Goal: Task Accomplishment & Management: Manage account settings

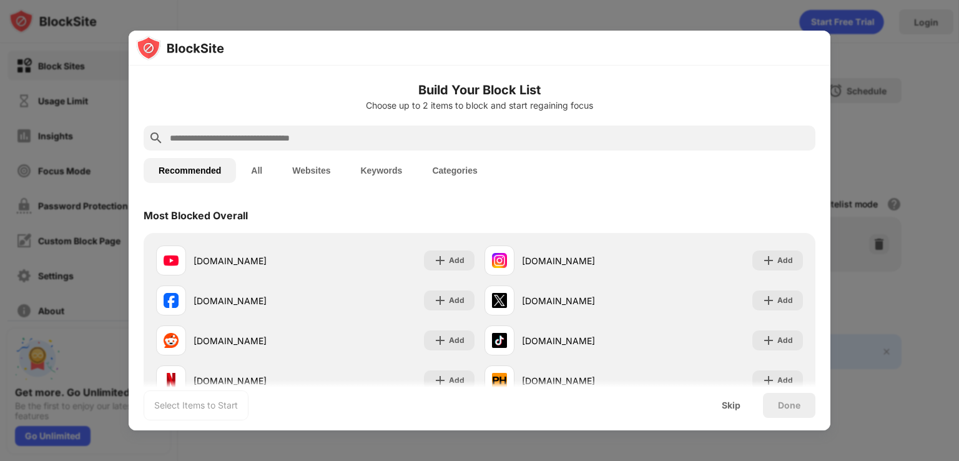
click at [782, 101] on div "Choose up to 2 items to block and start regaining focus" at bounding box center [480, 106] width 672 height 10
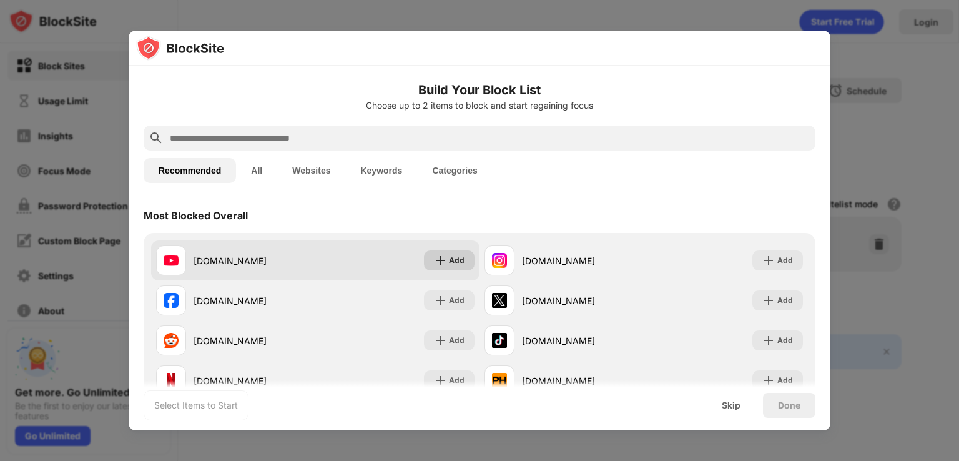
click at [443, 265] on div "Add" at bounding box center [449, 260] width 51 height 20
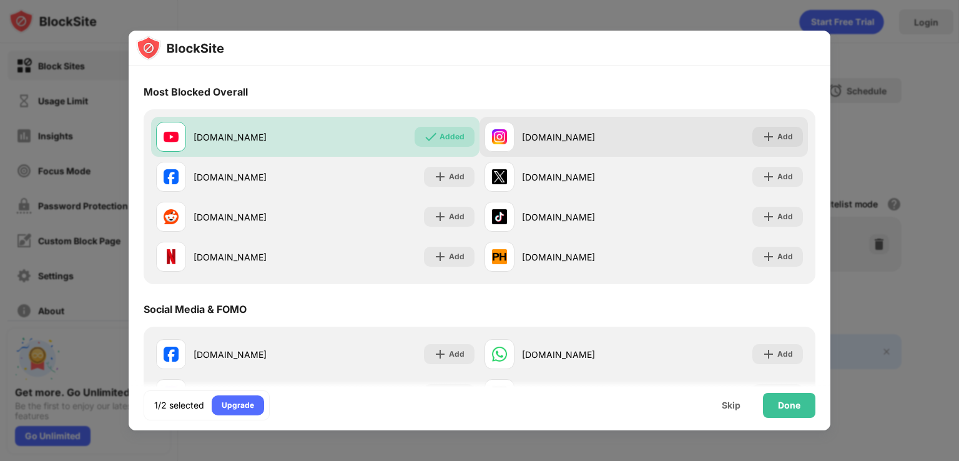
scroll to position [125, 0]
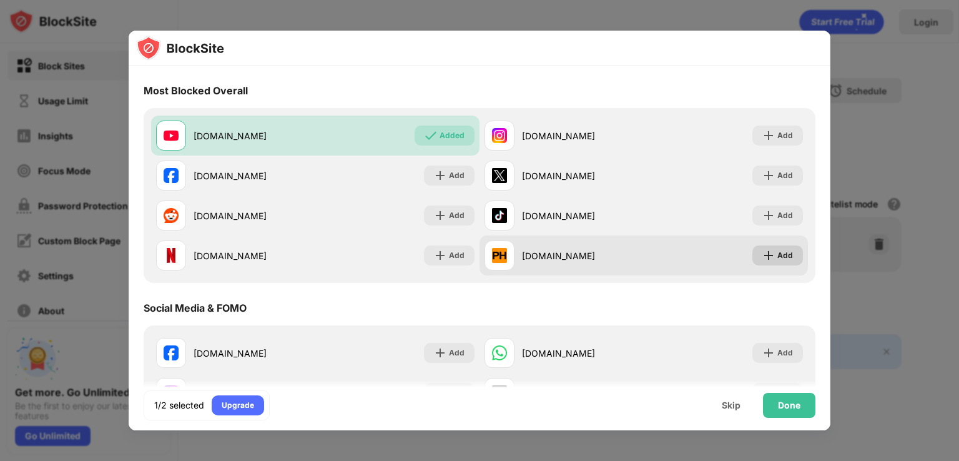
click at [756, 262] on div "Add" at bounding box center [777, 255] width 51 height 20
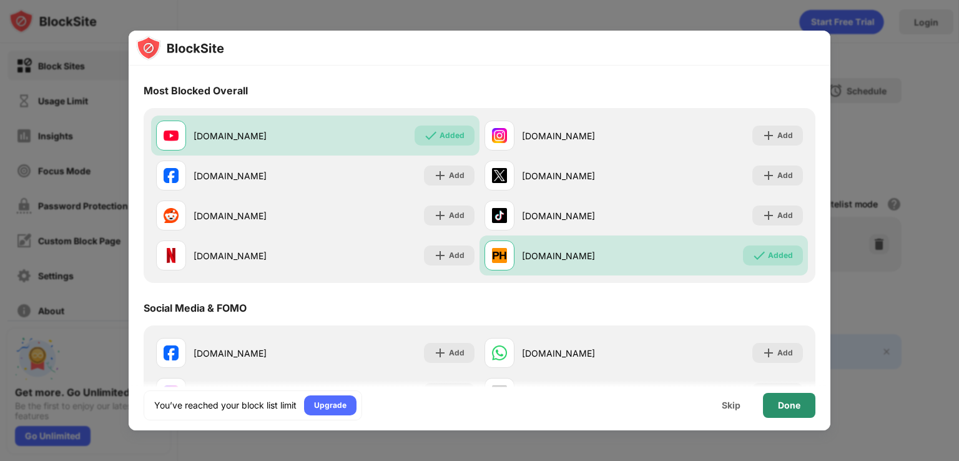
click at [798, 405] on div "Done" at bounding box center [789, 405] width 22 height 10
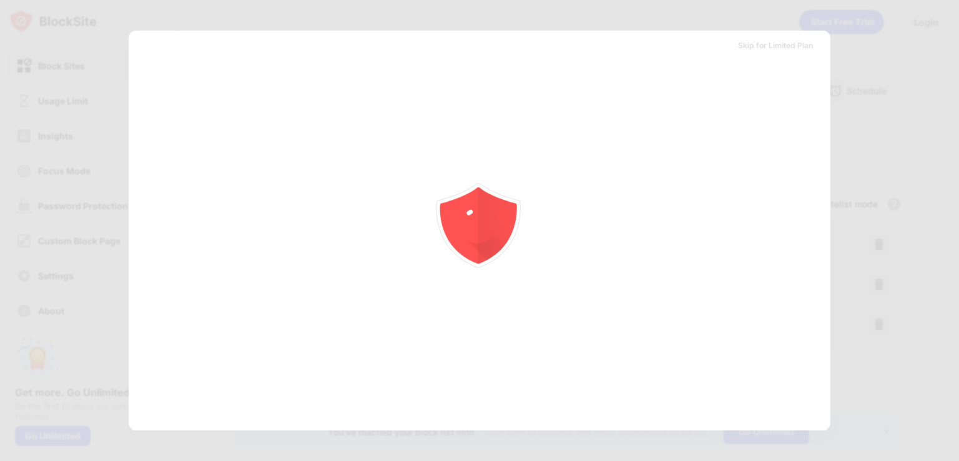
scroll to position [0, 0]
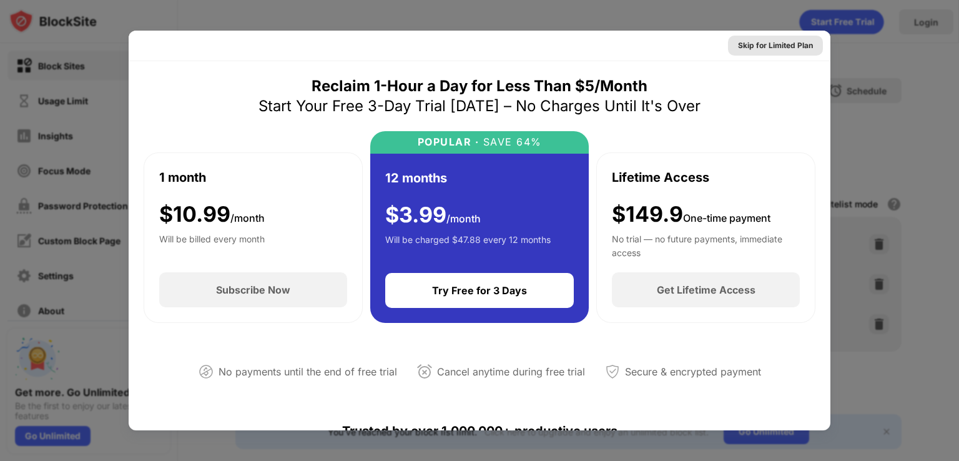
click at [762, 49] on div "Skip for Limited Plan" at bounding box center [775, 45] width 75 height 12
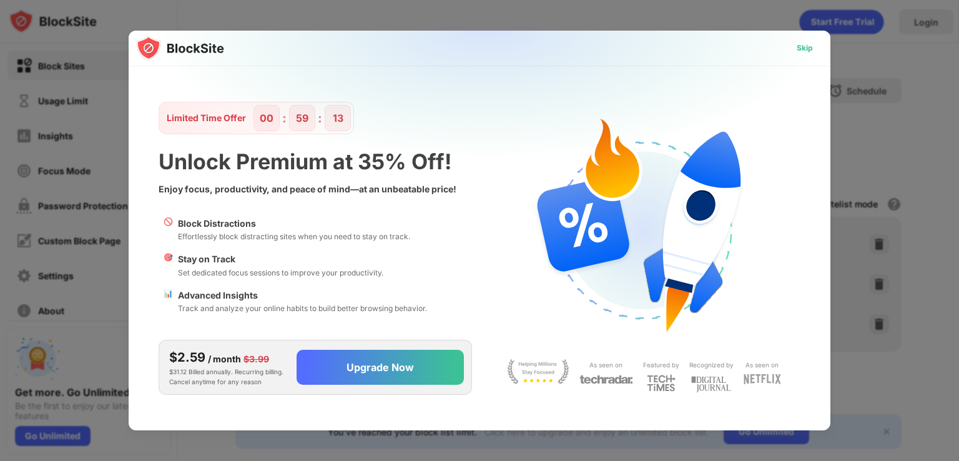
click at [820, 52] on div "Skip" at bounding box center [805, 48] width 36 height 20
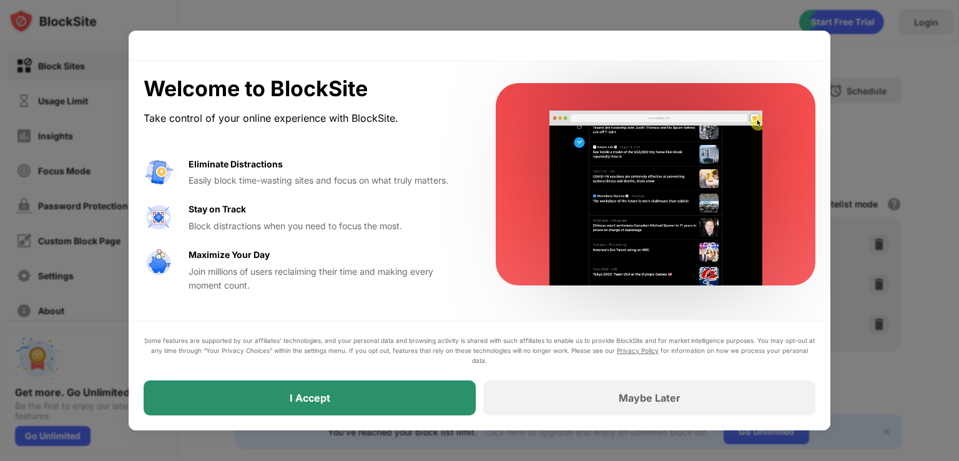
click at [378, 395] on div "I Accept" at bounding box center [310, 397] width 332 height 35
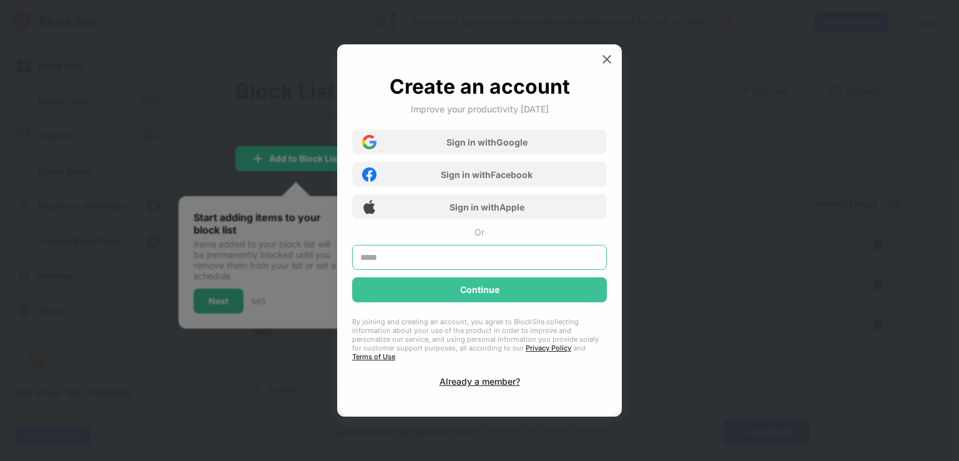
click at [514, 265] on input "text" at bounding box center [479, 257] width 255 height 25
type input "**********"
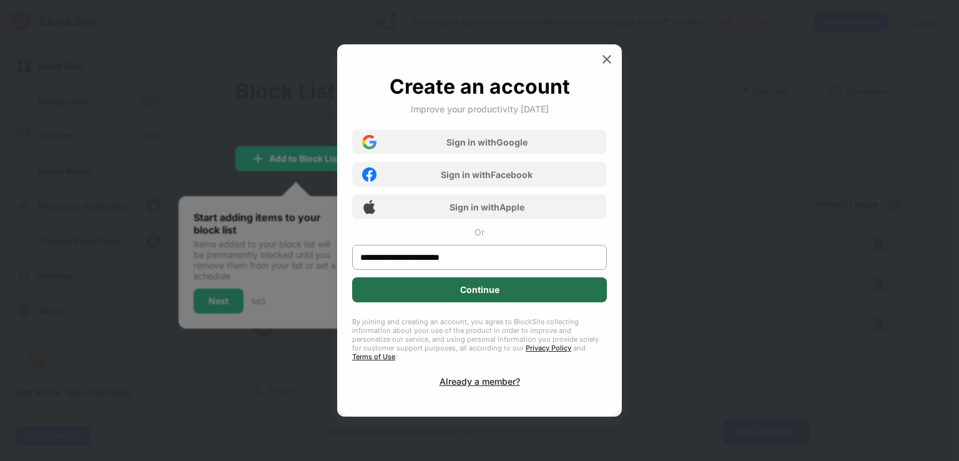
click at [509, 300] on div "Continue" at bounding box center [479, 289] width 255 height 25
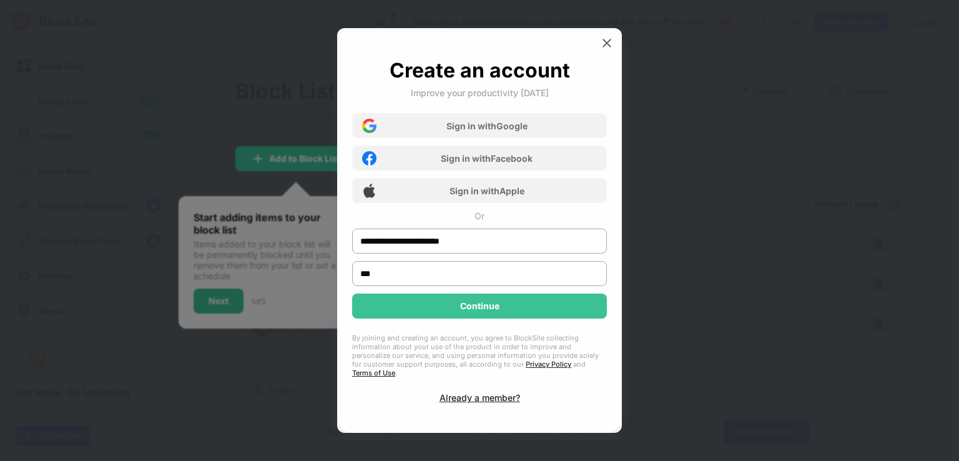
type input "***"
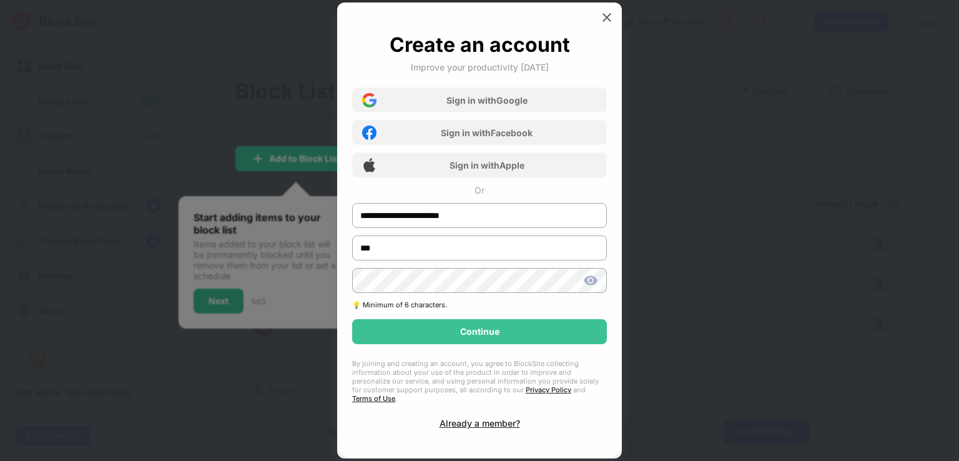
click at [525, 363] on div "**********" at bounding box center [479, 230] width 255 height 396
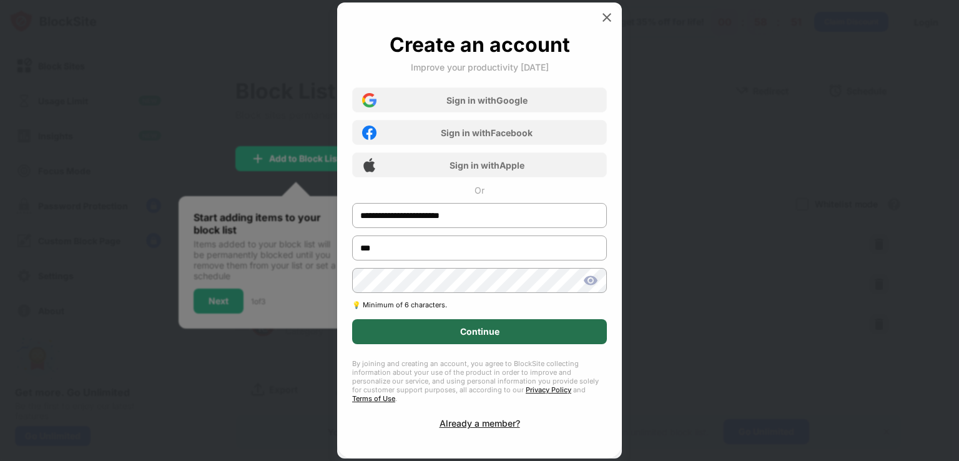
click at [529, 336] on div "Continue" at bounding box center [479, 331] width 255 height 25
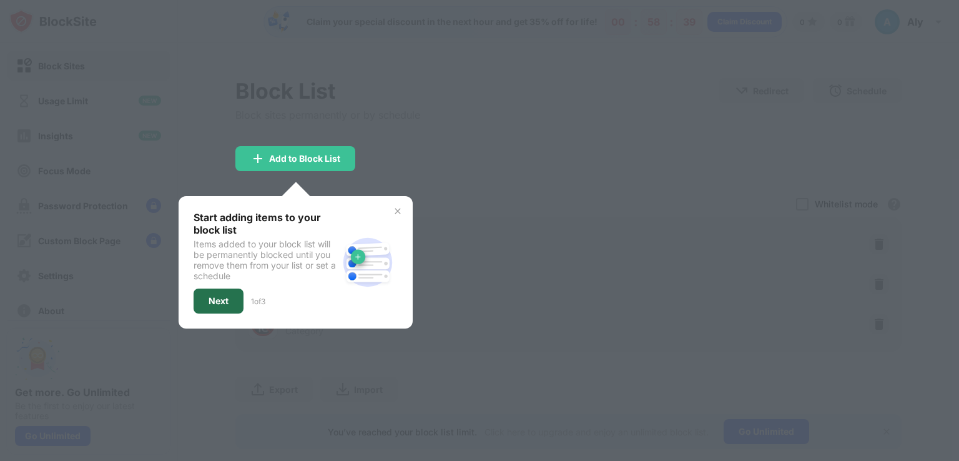
click at [230, 297] on div "Next" at bounding box center [219, 300] width 50 height 25
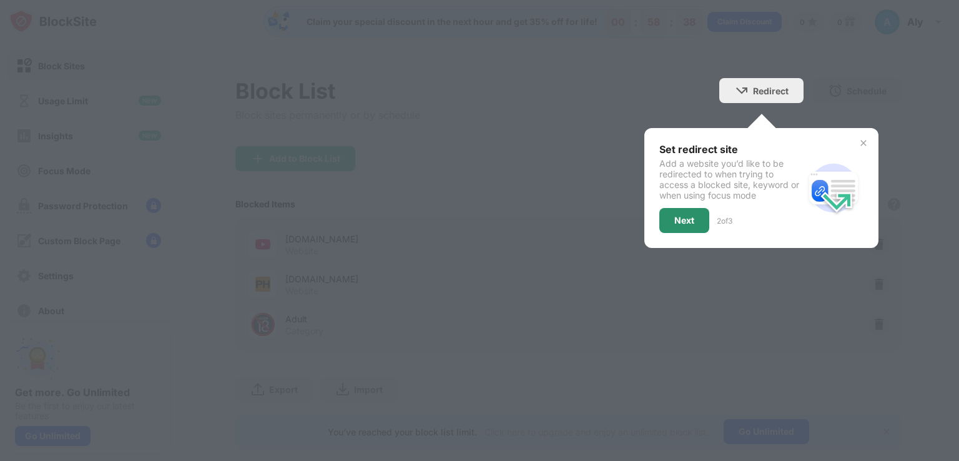
click at [682, 222] on div "Next" at bounding box center [684, 220] width 20 height 10
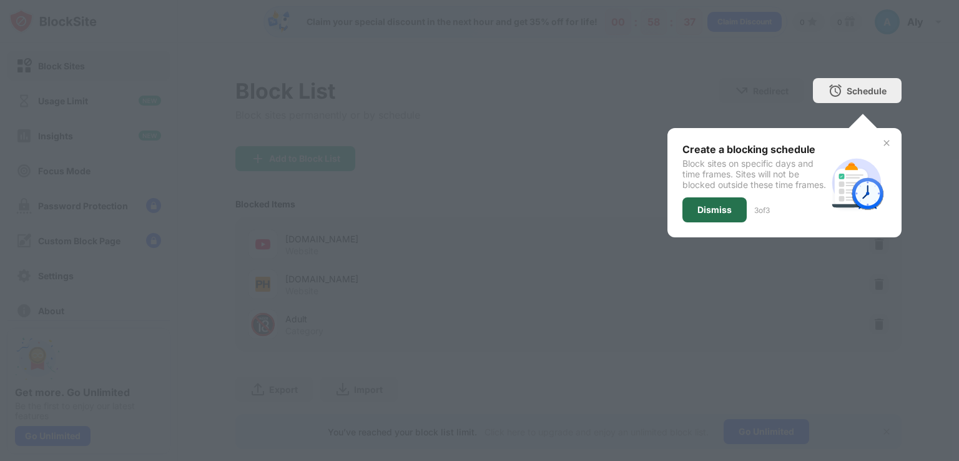
click at [705, 222] on div "Dismiss" at bounding box center [714, 209] width 64 height 25
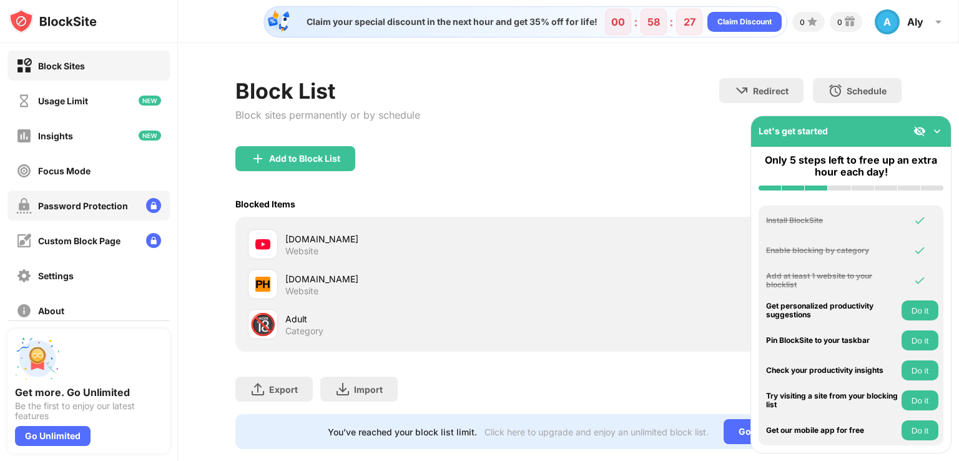
click at [84, 211] on div "Password Protection" at bounding box center [72, 206] width 112 height 16
